Goal: Find specific page/section: Find specific page/section

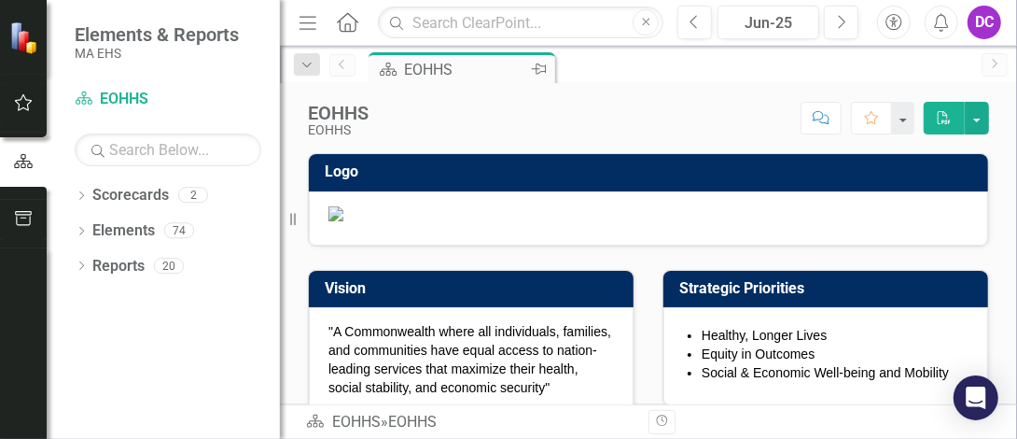
click at [459, 69] on div "EOHHS" at bounding box center [465, 69] width 123 height 23
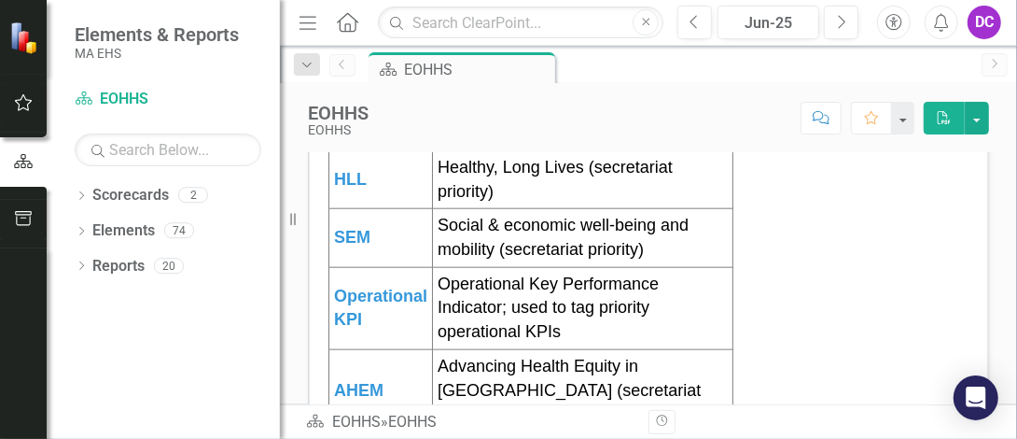
scroll to position [1236, 0]
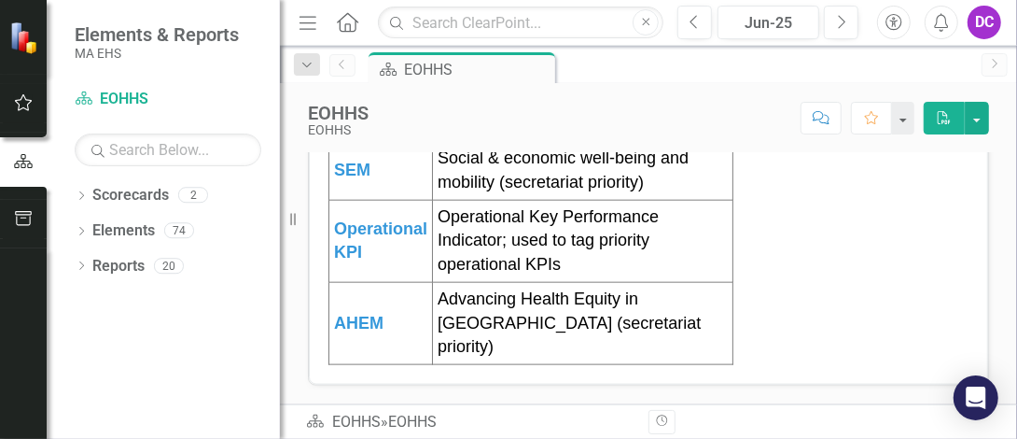
drag, startPoint x: 343, startPoint y: 19, endPoint x: 357, endPoint y: 27, distance: 16.3
click at [343, 19] on icon "Home" at bounding box center [347, 22] width 24 height 20
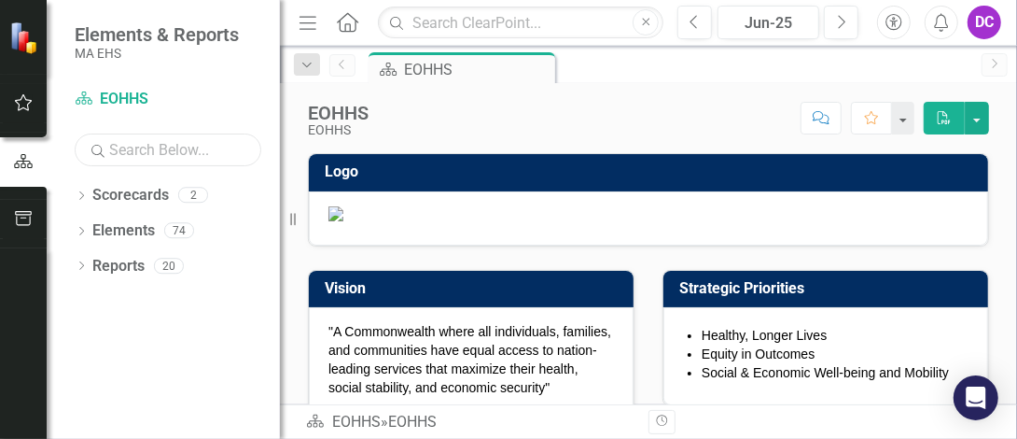
click at [192, 155] on input "text" at bounding box center [168, 149] width 187 height 33
type input "l"
drag, startPoint x: 204, startPoint y: 147, endPoint x: 0, endPoint y: 316, distance: 265.1
click at [319, 139] on div "Elements & Reports MA EHS Scorecard EOHHS Search Dropdown Scorecards 2 Dropdown…" at bounding box center [508, 219] width 1017 height 439
drag, startPoint x: 679, startPoint y: 409, endPoint x: 685, endPoint y: 395, distance: 15.1
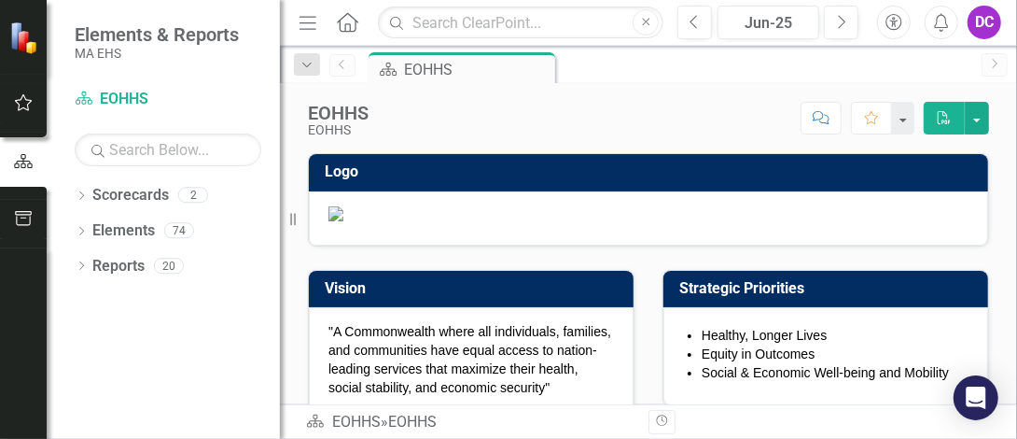
click at [684, 407] on div "Browser Scorecard EOHHS » EOHHS Revision History" at bounding box center [648, 421] width 737 height 35
